Goal: Information Seeking & Learning: Find specific fact

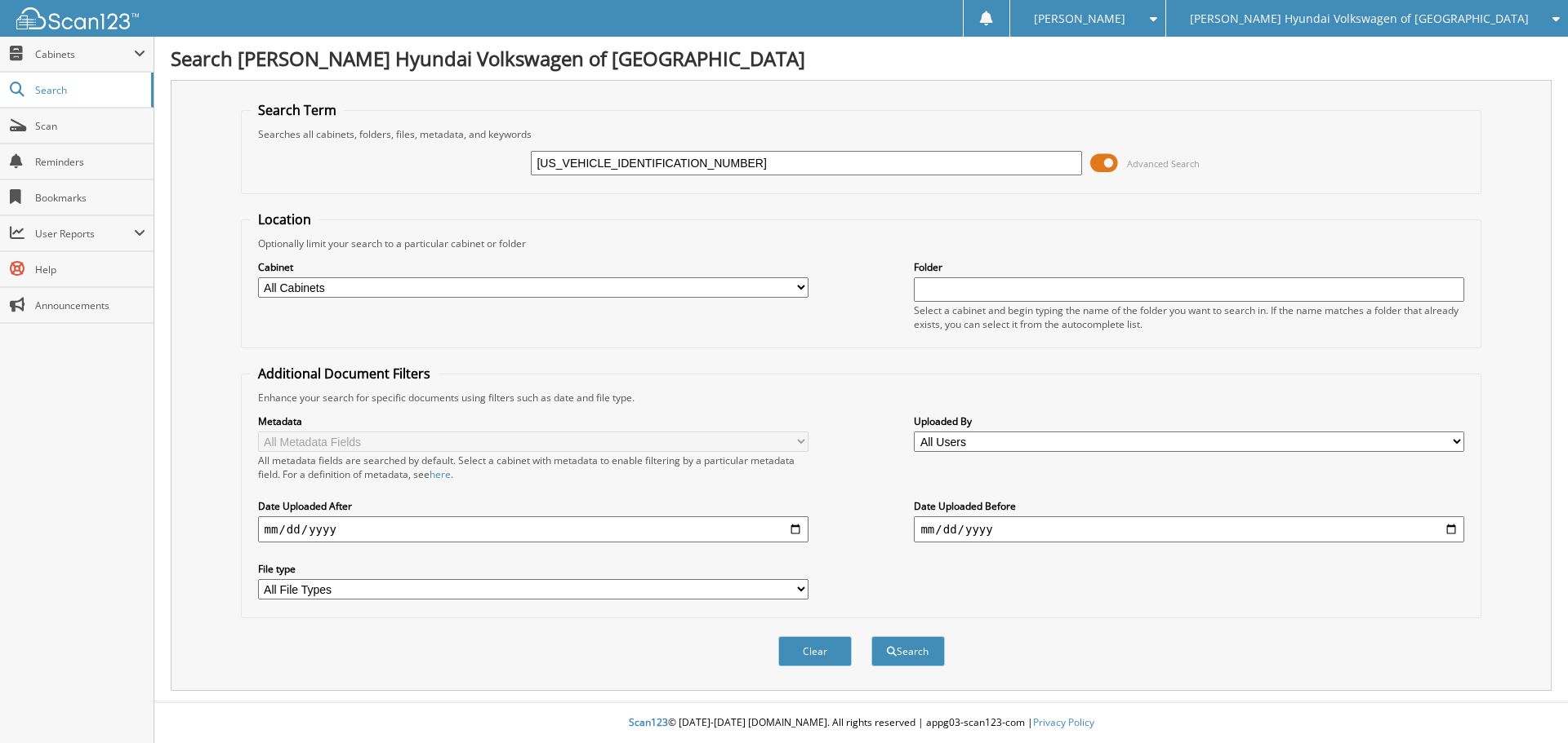
drag, startPoint x: 602, startPoint y: 163, endPoint x: 347, endPoint y: 175, distance: 255.3
click at [371, 182] on div "[US_VEHICLE_IDENTIFICATION_NUMBER] Advanced Search" at bounding box center [861, 163] width 1223 height 44
type input "LG177963"
click at [580, 286] on select "All Cabinets CAR DEALS PARTS SERVICE RO NEEDS FILING" at bounding box center [534, 287] width 550 height 20
select select "21990"
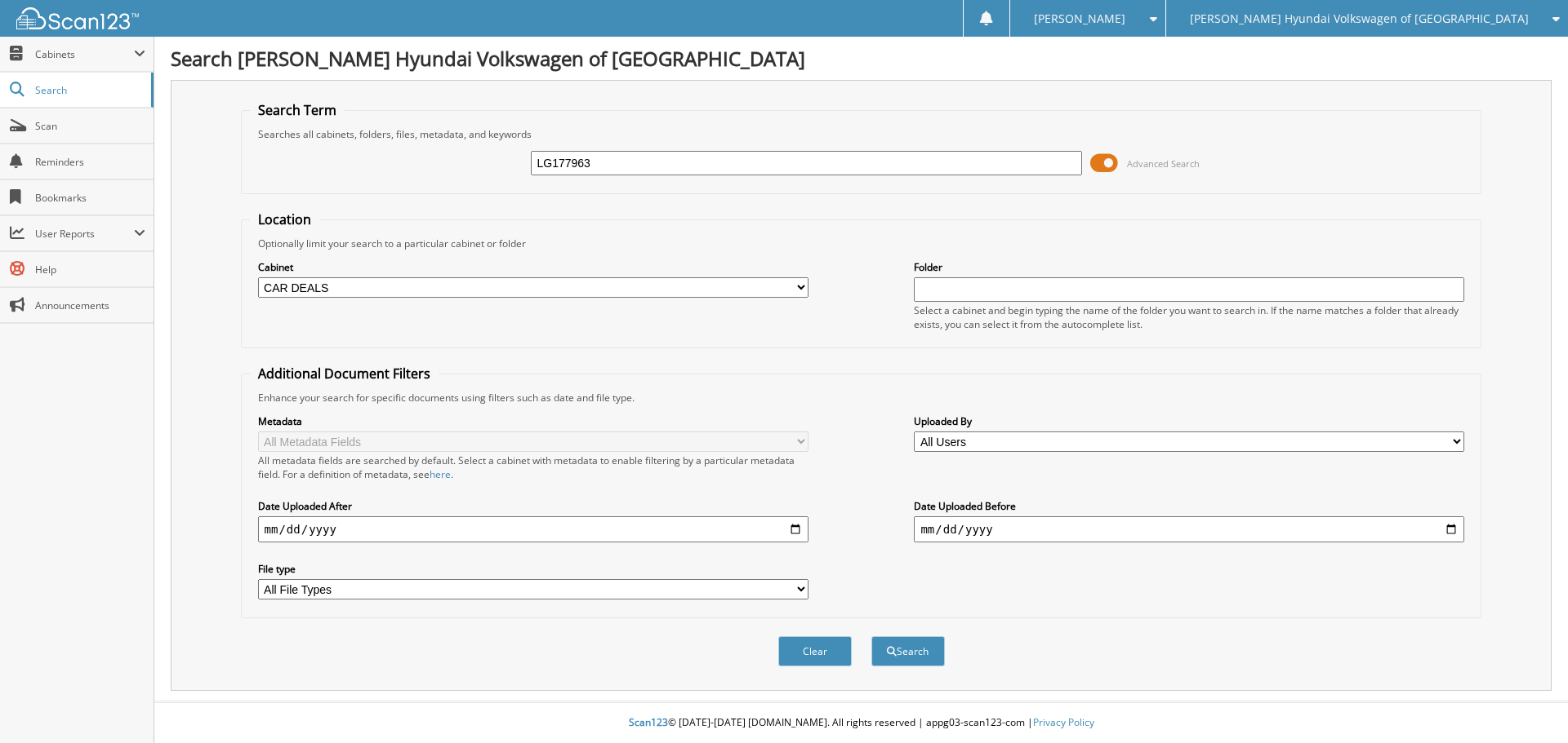
click at [258, 278] on select "All Cabinets CAR DEALS PARTS SERVICE RO NEEDS FILING" at bounding box center [534, 287] width 550 height 20
click at [934, 643] on button "Search" at bounding box center [907, 651] width 73 height 30
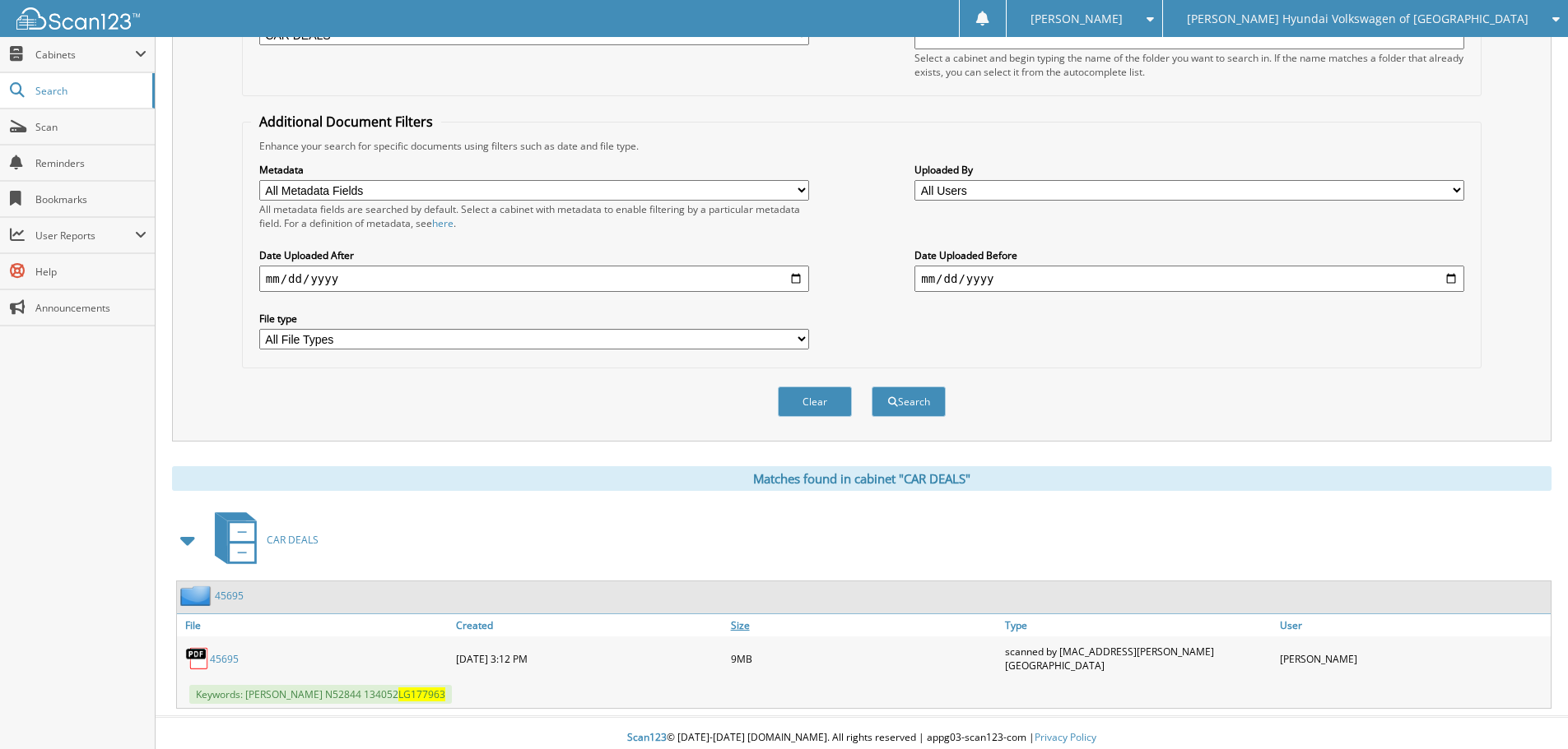
scroll to position [261, 0]
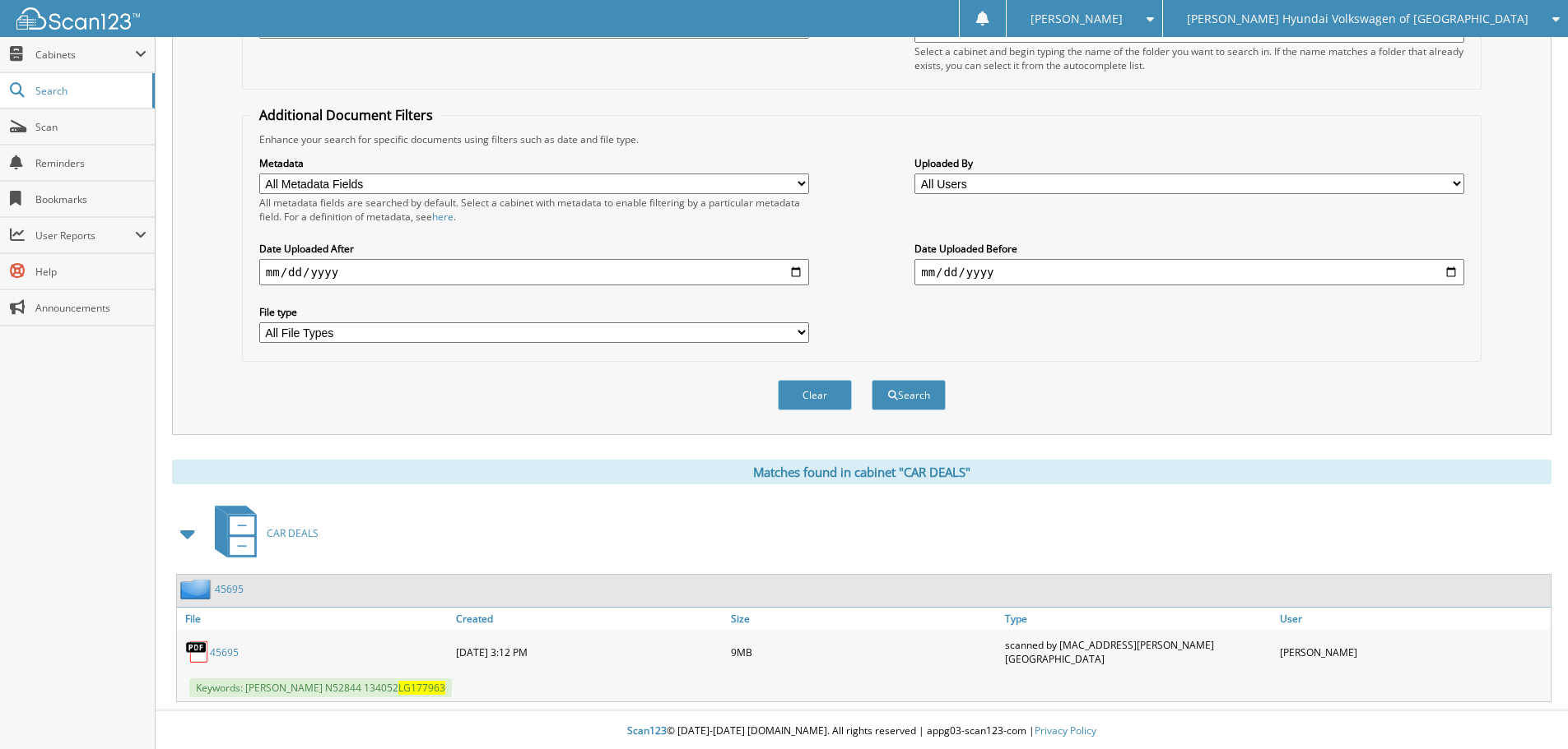
click at [225, 587] on link "45695" at bounding box center [229, 589] width 28 height 14
